Goal: Check status: Check status

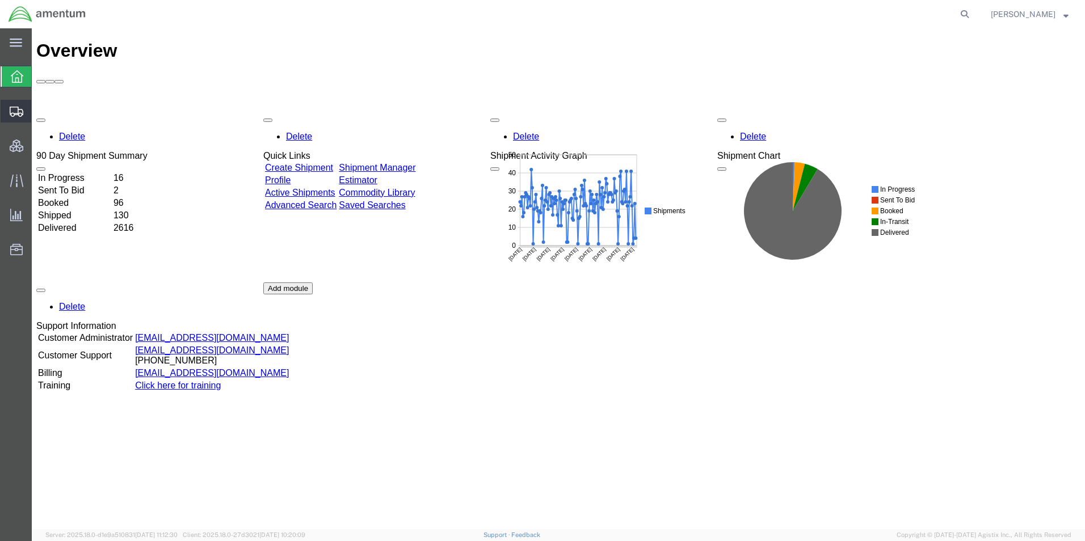
click at [12, 111] on icon at bounding box center [17, 112] width 14 height 10
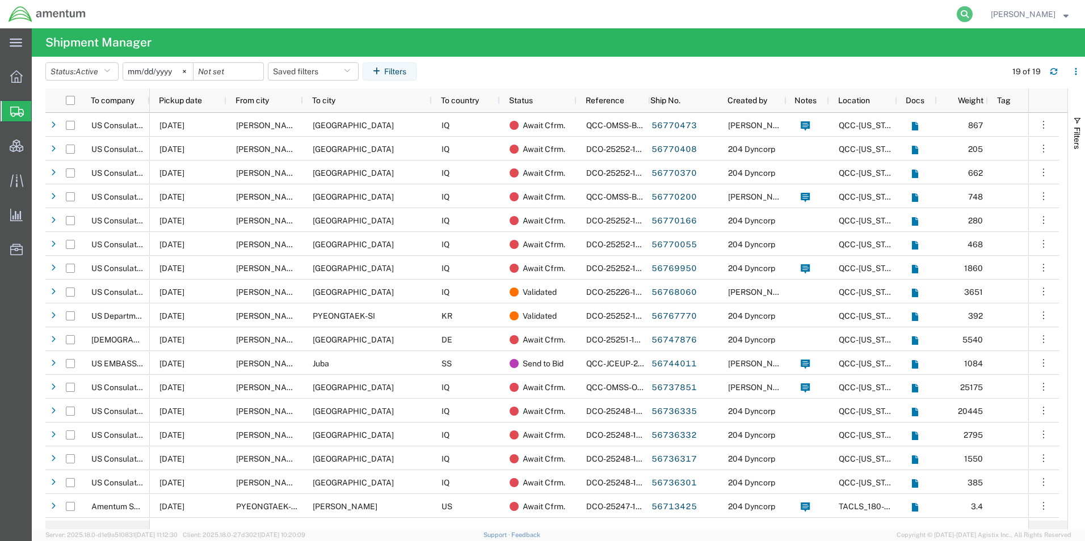
click at [973, 15] on icon at bounding box center [965, 14] width 16 height 16
click at [868, 21] on input "search" at bounding box center [784, 14] width 345 height 27
paste input "AFME-25251-2238"
type input "AFME-25251-2238"
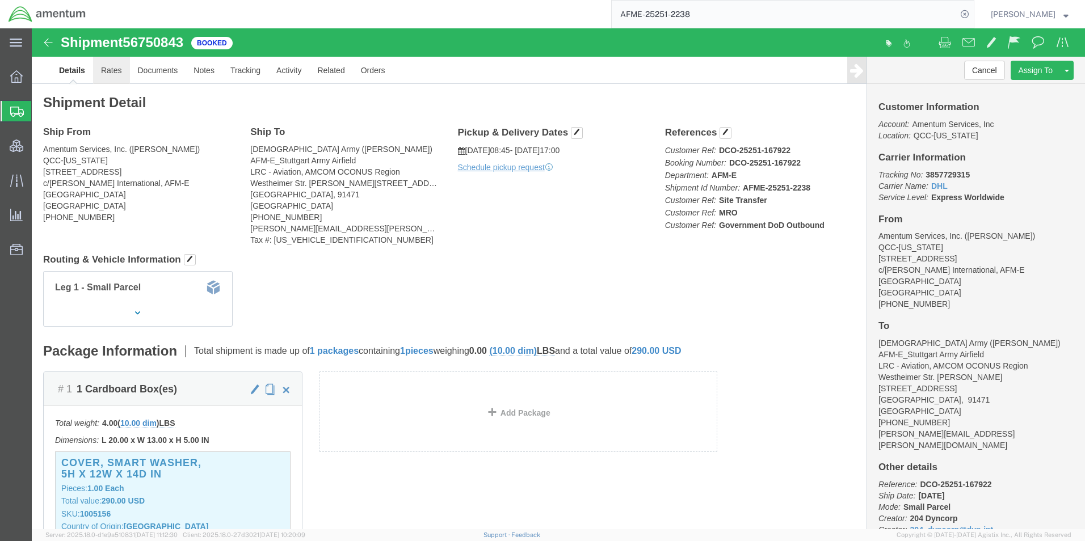
click link "Rates"
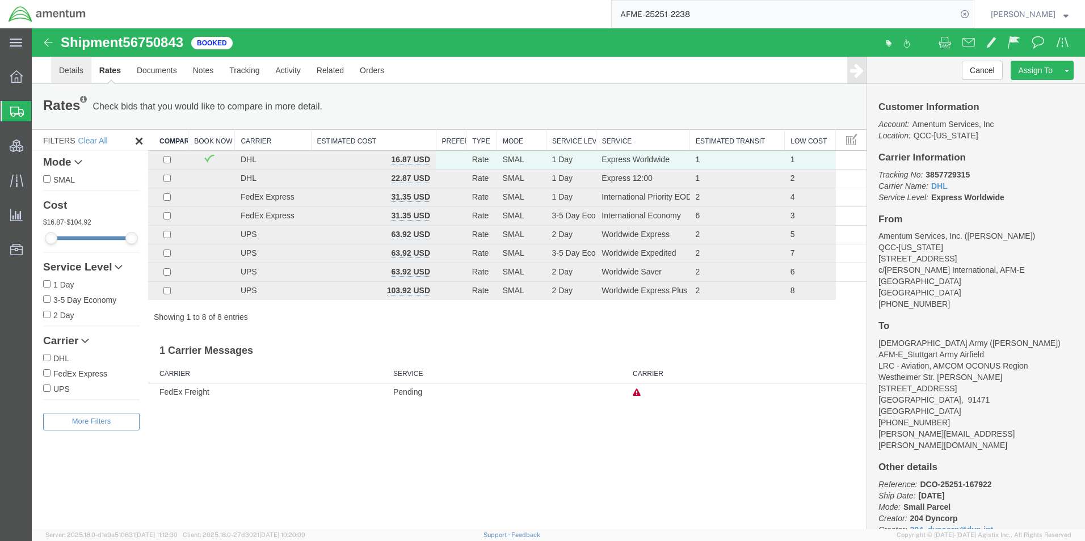
click at [77, 74] on link "Details" at bounding box center [71, 70] width 40 height 27
